Goal: Transaction & Acquisition: Purchase product/service

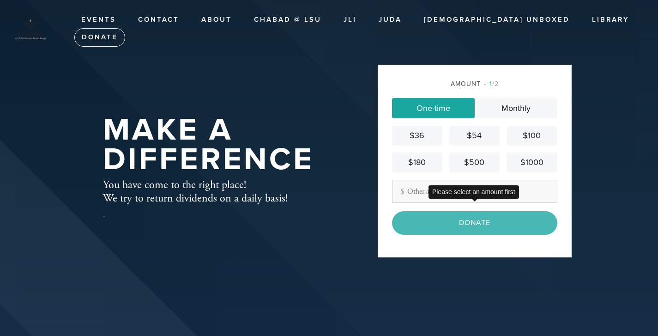
click at [469, 226] on div "Donate" at bounding box center [474, 222] width 165 height 23
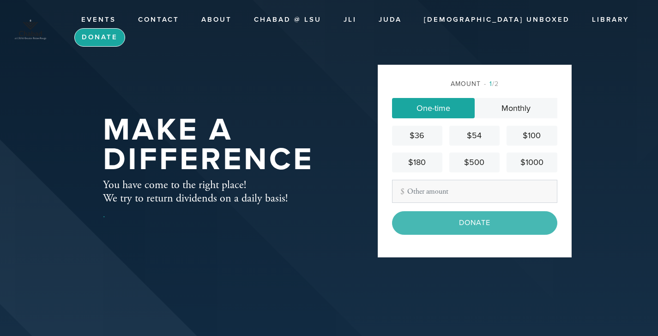
click at [125, 28] on link "Donate" at bounding box center [99, 37] width 51 height 18
click at [411, 129] on div "$36" at bounding box center [417, 135] width 43 height 12
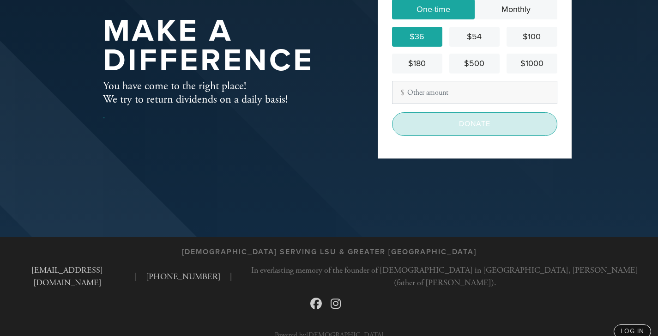
click at [474, 123] on input "Donate" at bounding box center [474, 123] width 165 height 23
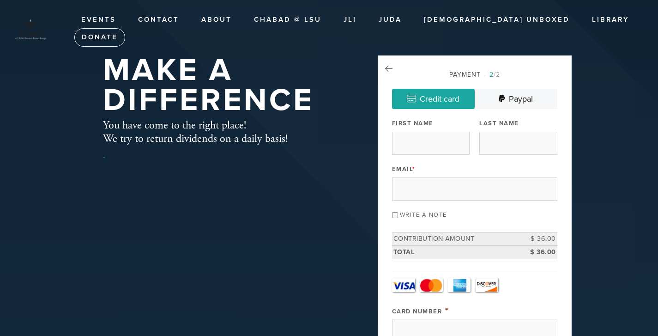
click at [462, 284] on link "Amex" at bounding box center [459, 285] width 23 height 14
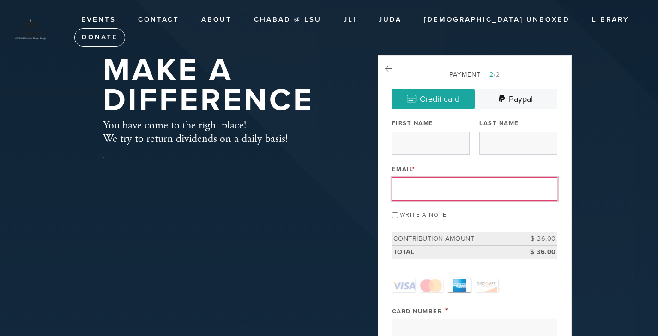
type input "[EMAIL_ADDRESS][DOMAIN_NAME]"
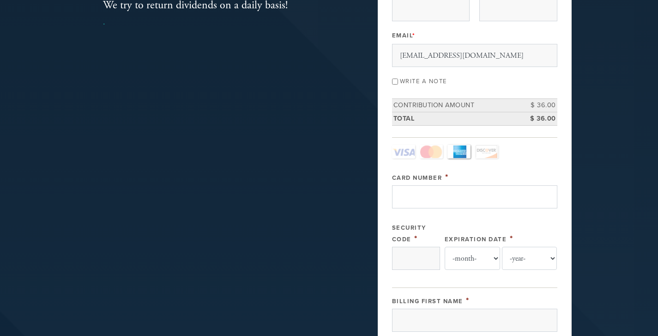
scroll to position [135, 0]
click at [460, 151] on link "Amex" at bounding box center [459, 150] width 23 height 14
click at [458, 146] on link "Amex" at bounding box center [459, 150] width 23 height 14
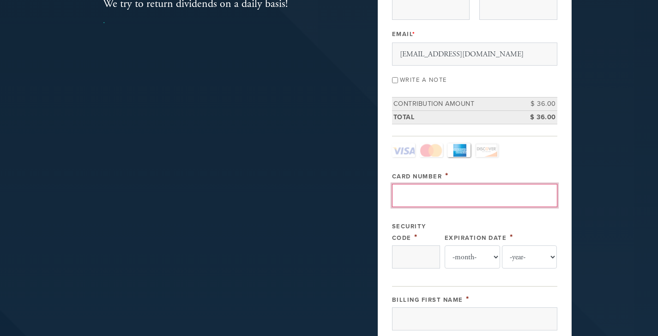
click at [400, 198] on input "Card Number" at bounding box center [474, 195] width 165 height 23
type input "371752428355009"
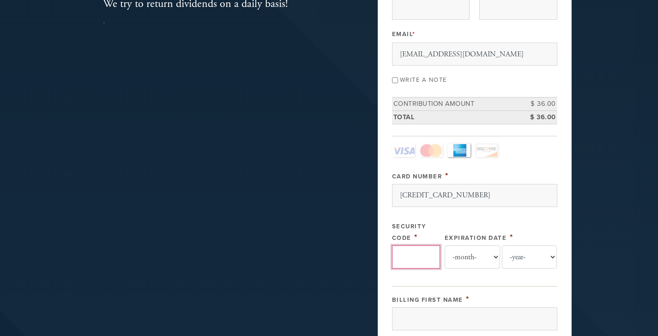
type input "4535"
select select "4"
select select "2030"
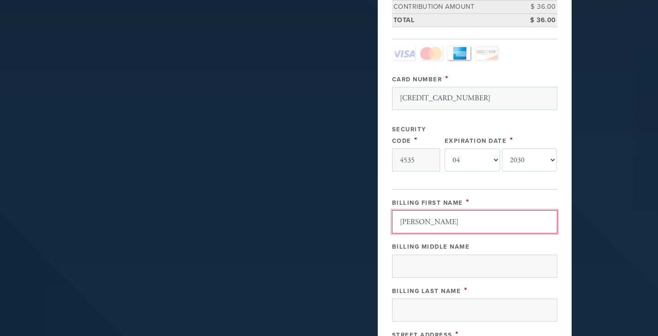
scroll to position [233, 0]
type input "warren"
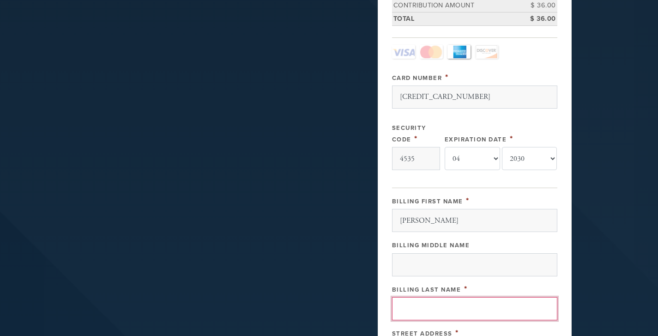
click at [403, 311] on input "Billing Last Name" at bounding box center [474, 308] width 165 height 23
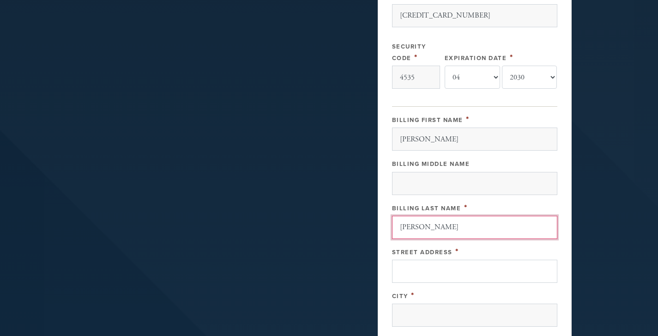
scroll to position [326, 0]
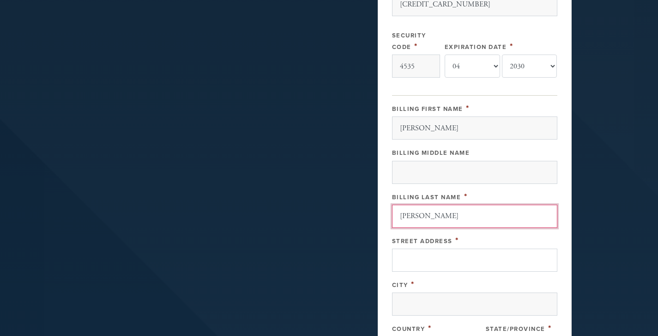
type input "gottsegen"
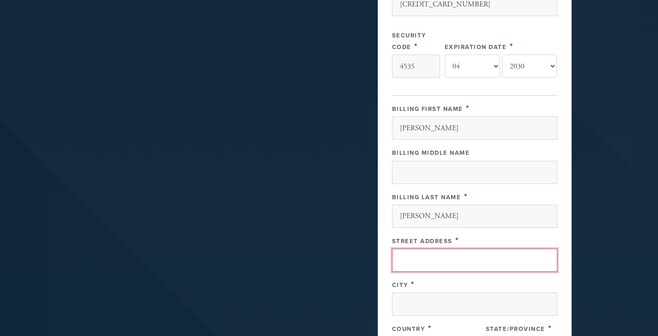
click at [406, 261] on input "Street Address" at bounding box center [474, 259] width 165 height 23
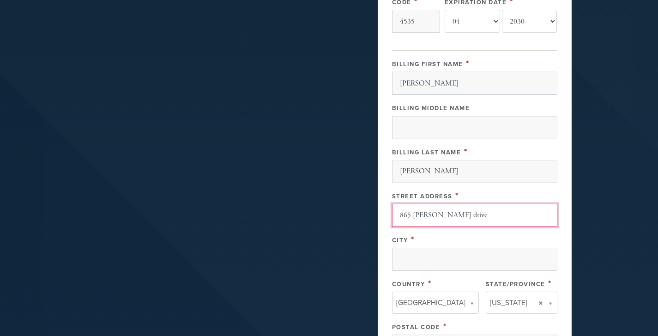
scroll to position [377, 0]
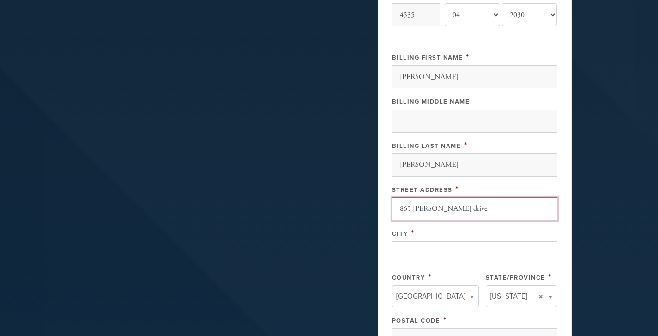
type input "865 dubois drive"
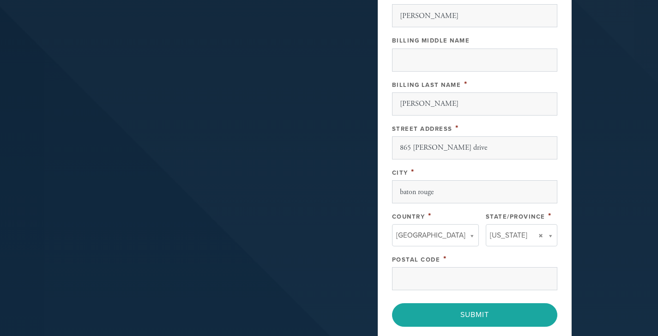
scroll to position [439, 0]
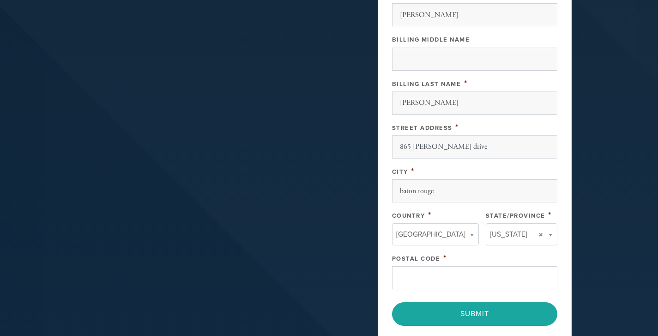
type input "baton rouge"
click at [424, 277] on input "Postal Code" at bounding box center [474, 277] width 165 height 23
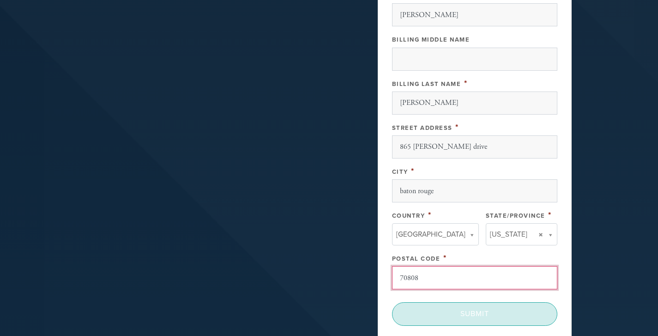
type input "70808"
click at [493, 311] on input "Submit" at bounding box center [474, 313] width 165 height 23
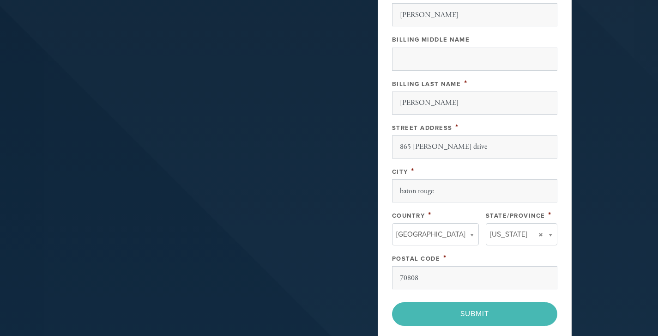
click at [473, 161] on div "Billing First Name * warren Billing Middle Name Billing Last Name * gottsegen S…" at bounding box center [474, 139] width 165 height 300
